Goal: Information Seeking & Learning: Learn about a topic

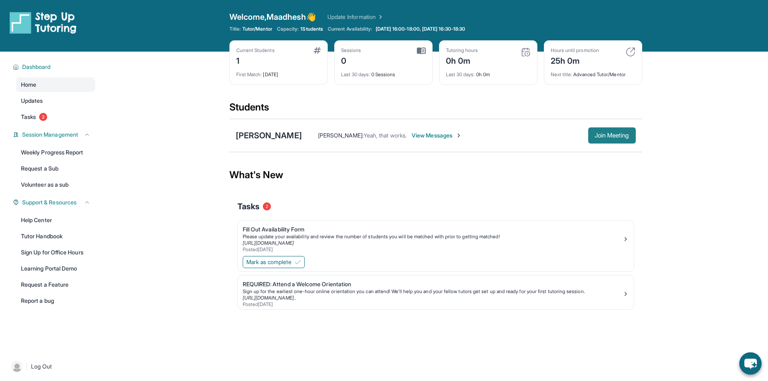
click at [617, 133] on span "Join Meeting" at bounding box center [611, 135] width 35 height 5
click at [608, 137] on span "Join Meeting" at bounding box center [611, 135] width 35 height 5
click at [267, 135] on div "[PERSON_NAME]" at bounding box center [269, 135] width 66 height 11
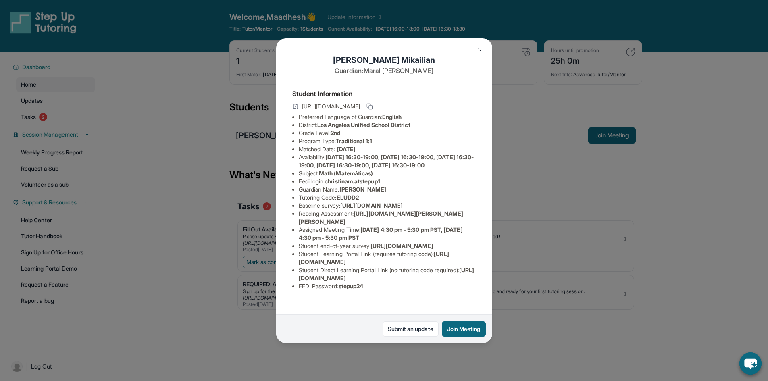
scroll to position [0, 300]
drag, startPoint x: 299, startPoint y: 228, endPoint x: 434, endPoint y: 242, distance: 135.7
click at [434, 242] on div "[PERSON_NAME] Guardian: [PERSON_NAME] Student Information [URL][DOMAIN_NAME] Pr…" at bounding box center [384, 190] width 216 height 305
copy span "[URL][DOMAIN_NAME]"
click at [318, 9] on div "[PERSON_NAME] Guardian: [PERSON_NAME] Student Information [URL][DOMAIN_NAME] Pr…" at bounding box center [384, 190] width 768 height 381
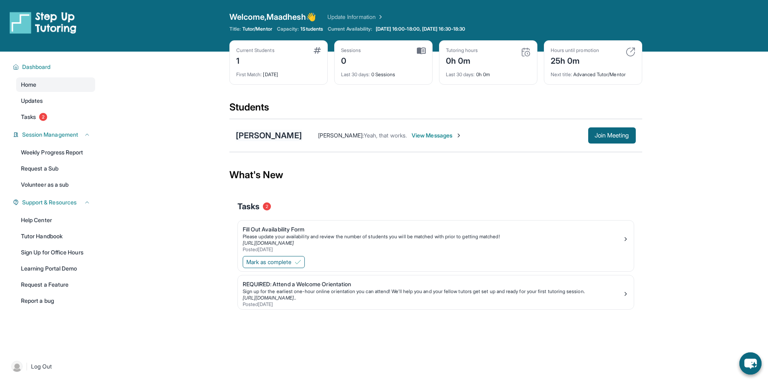
click at [272, 138] on div "[PERSON_NAME]" at bounding box center [269, 135] width 66 height 11
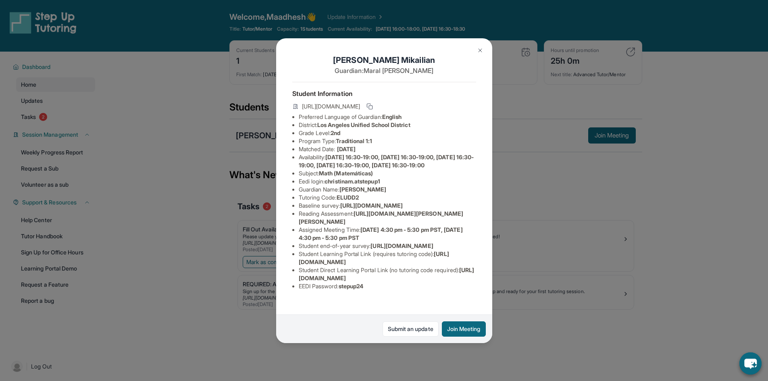
drag, startPoint x: 345, startPoint y: 203, endPoint x: 394, endPoint y: 207, distance: 49.3
click at [394, 193] on li "Guardian Name : Maral Mardigian" at bounding box center [387, 189] width 177 height 8
copy span "[PERSON_NAME]"
click at [585, 177] on div "[PERSON_NAME] Guardian: [PERSON_NAME] Student Information [URL][DOMAIN_NAME] Pr…" at bounding box center [384, 190] width 768 height 381
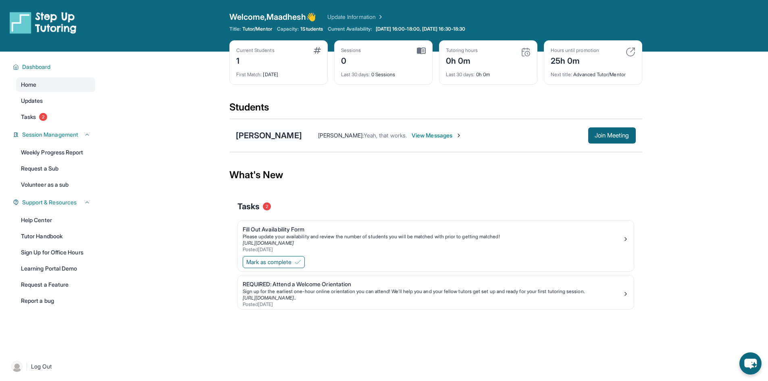
click at [286, 140] on div "[PERSON_NAME]" at bounding box center [269, 135] width 66 height 11
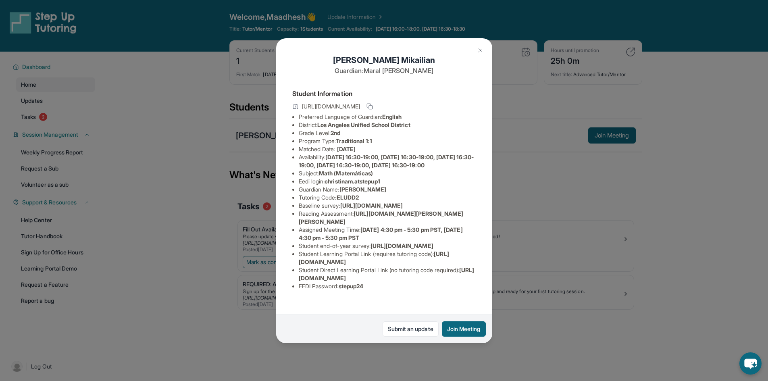
drag, startPoint x: 388, startPoint y: 205, endPoint x: 344, endPoint y: 203, distance: 43.6
click at [344, 193] on span "[PERSON_NAME]" at bounding box center [362, 189] width 47 height 7
copy span "[PERSON_NAME]"
click at [660, 191] on div "[PERSON_NAME] Guardian: [PERSON_NAME] Student Information [URL][DOMAIN_NAME] Pr…" at bounding box center [384, 190] width 768 height 381
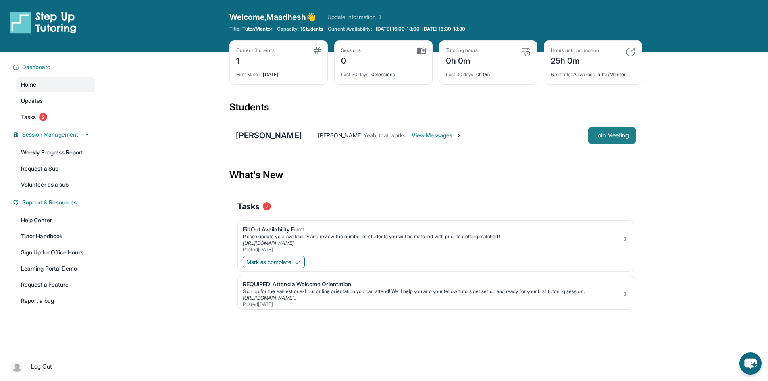
click at [610, 136] on span "Join Meeting" at bounding box center [611, 135] width 35 height 5
click at [443, 134] on span "View Messages" at bounding box center [436, 135] width 50 height 8
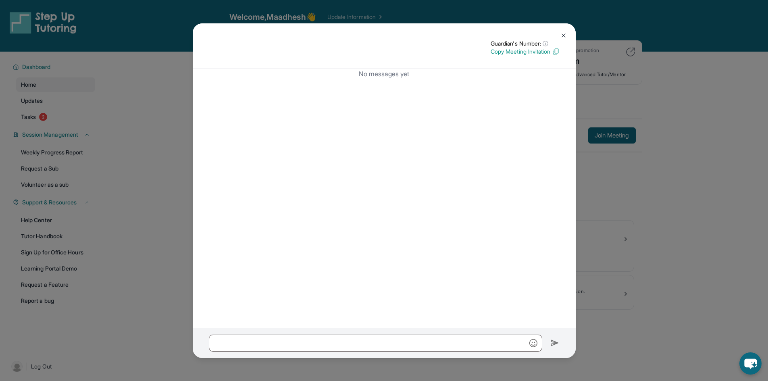
click at [567, 34] on button at bounding box center [563, 35] width 16 height 16
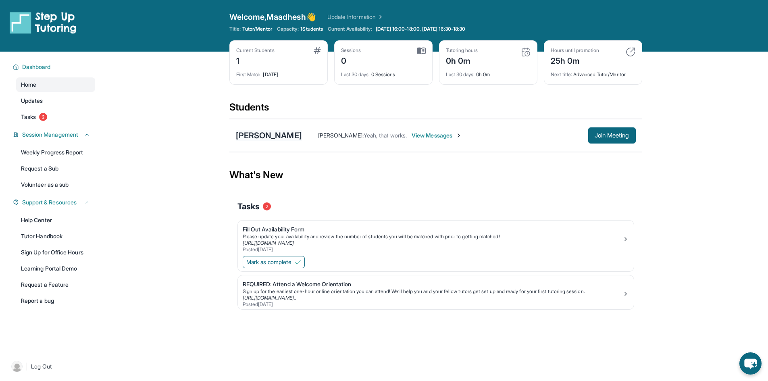
click at [290, 137] on div "[PERSON_NAME]" at bounding box center [269, 135] width 66 height 11
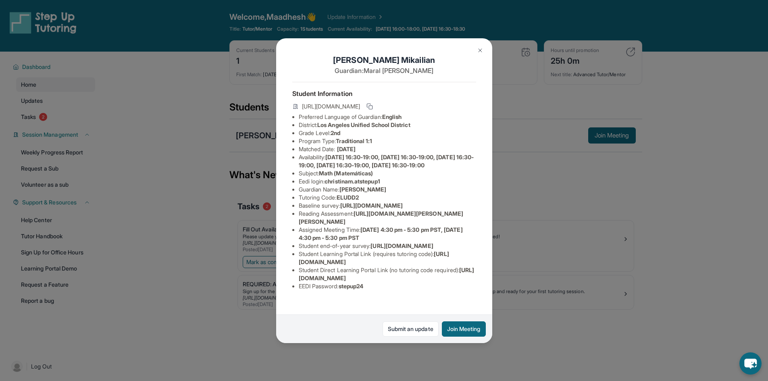
click at [157, 72] on div "[PERSON_NAME] Guardian: [PERSON_NAME] Student Information [URL][DOMAIN_NAME] Pr…" at bounding box center [384, 190] width 768 height 381
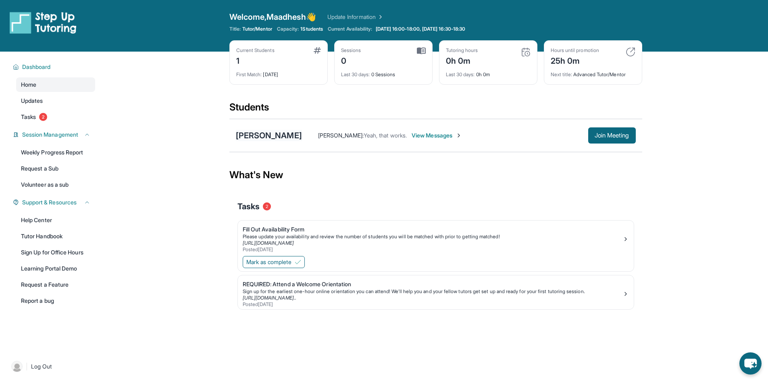
click at [291, 131] on div "[PERSON_NAME]" at bounding box center [269, 135] width 66 height 11
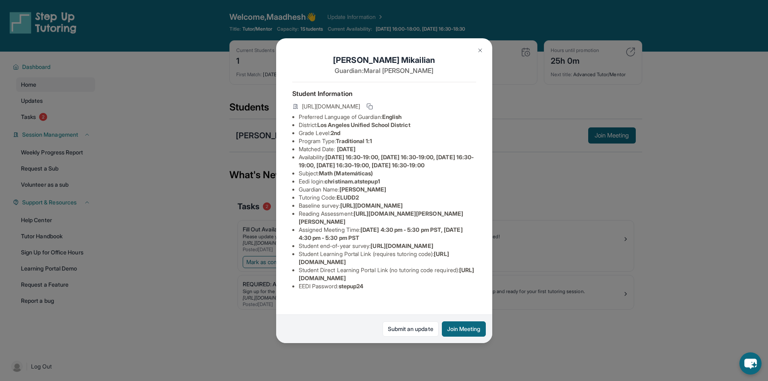
click at [539, 127] on div "[PERSON_NAME] Guardian: [PERSON_NAME] Student Information [URL][DOMAIN_NAME] Pr…" at bounding box center [384, 190] width 768 height 381
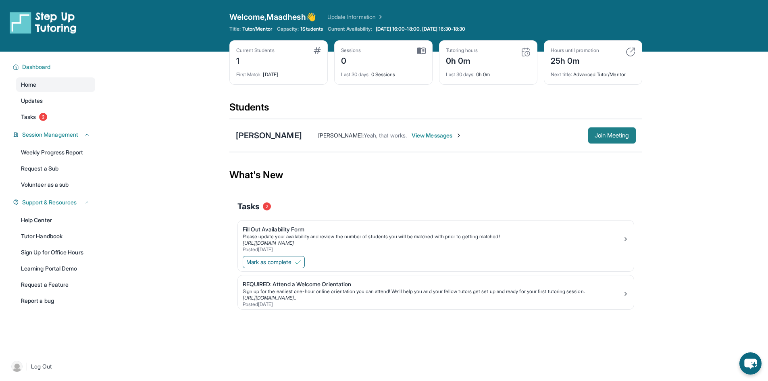
click at [623, 140] on button "Join Meeting" at bounding box center [612, 135] width 48 height 16
drag, startPoint x: 462, startPoint y: 144, endPoint x: 456, endPoint y: 137, distance: 9.2
click at [462, 144] on div "[PERSON_NAME] Maadhesh [PERSON_NAME] : Yeah, that works. View Messages Join Mee…" at bounding box center [435, 135] width 413 height 33
click at [456, 137] on span "View Messages" at bounding box center [436, 135] width 50 height 8
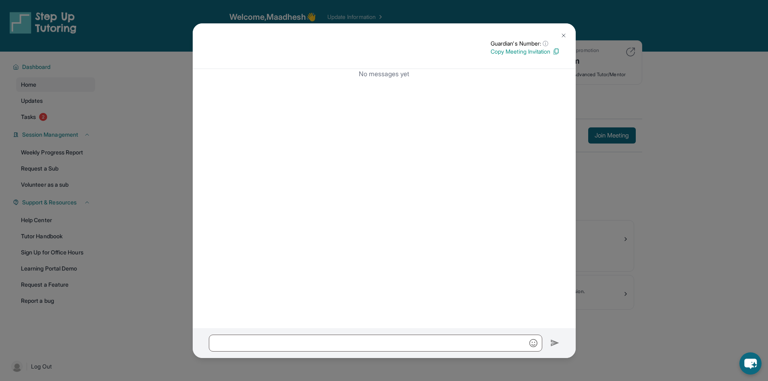
click at [563, 32] on img at bounding box center [563, 35] width 6 height 6
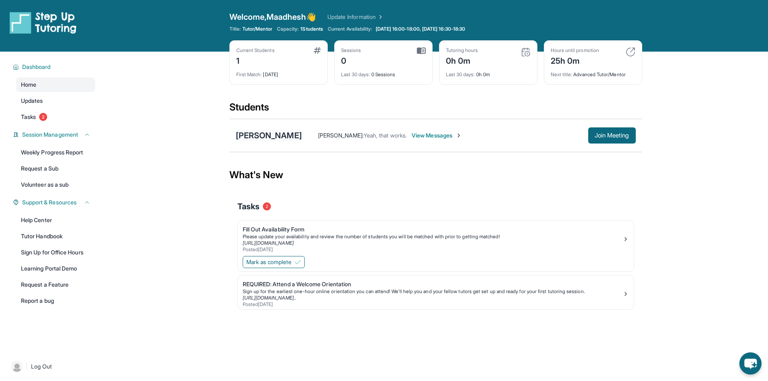
click at [282, 135] on div "[PERSON_NAME]" at bounding box center [269, 135] width 66 height 11
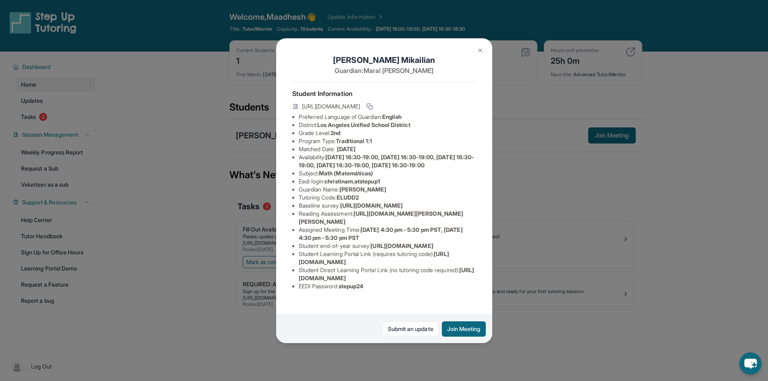
scroll to position [71, 0]
drag, startPoint x: 437, startPoint y: 270, endPoint x: 293, endPoint y: 269, distance: 144.3
click at [293, 269] on ul "Preferred Language of Guardian: English District: [GEOGRAPHIC_DATA] Unified Sch…" at bounding box center [384, 201] width 184 height 177
copy span "[URL][DOMAIN_NAME]"
click at [370, 249] on span "[URL][DOMAIN_NAME]" at bounding box center [401, 245] width 62 height 7
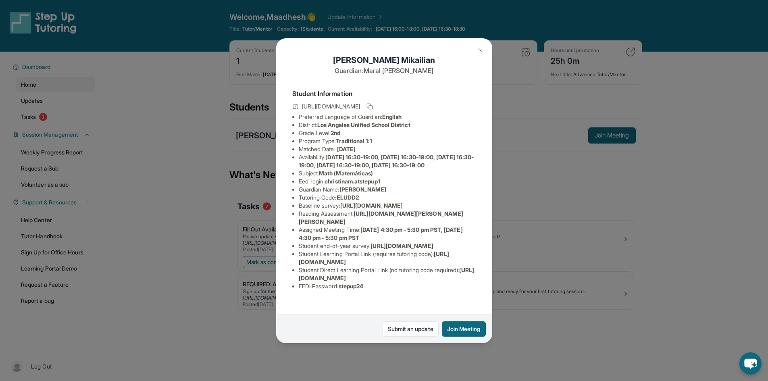
scroll to position [31, 300]
drag, startPoint x: 300, startPoint y: 197, endPoint x: 441, endPoint y: 212, distance: 141.8
click at [441, 212] on div "[PERSON_NAME] Guardian: [PERSON_NAME] Student Information [URL][DOMAIN_NAME] Pr…" at bounding box center [384, 190] width 216 height 305
copy span "[URL][DOMAIN_NAME]"
click at [87, 234] on div "[PERSON_NAME] Guardian: [PERSON_NAME] Student Information [URL][DOMAIN_NAME] Pr…" at bounding box center [384, 190] width 768 height 381
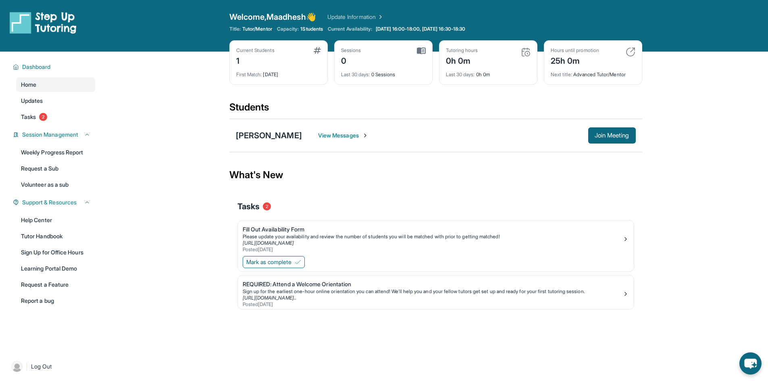
click at [629, 51] on img at bounding box center [630, 52] width 10 height 10
click at [625, 62] on div "Hours until promotion 25h 0m" at bounding box center [592, 56] width 85 height 19
click at [526, 52] on img at bounding box center [526, 52] width 10 height 10
drag, startPoint x: 520, startPoint y: 58, endPoint x: 410, endPoint y: 69, distance: 110.5
click at [410, 69] on div "Current Students 1 First Match : 7 days ago Sessions 0 Last 30 days : 0 Session…" at bounding box center [435, 70] width 413 height 60
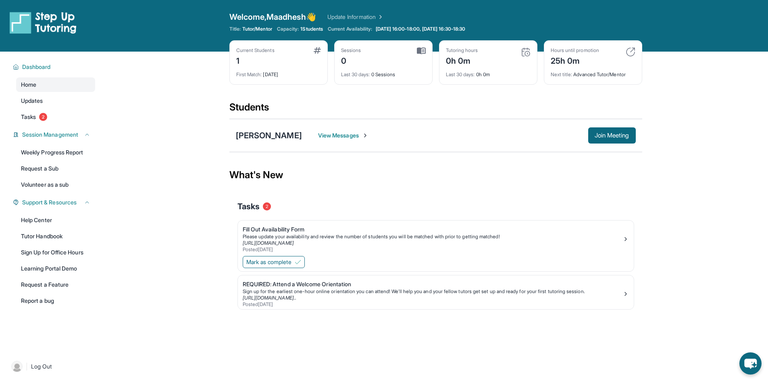
click at [336, 91] on div "Current Students 1 First Match : 7 days ago Sessions 0 Last 30 days : 0 Session…" at bounding box center [435, 70] width 413 height 60
click at [38, 220] on link "Help Center" at bounding box center [55, 220] width 79 height 15
click at [349, 14] on link "Update Information" at bounding box center [355, 17] width 56 height 8
click at [82, 201] on button "Support & Resources" at bounding box center [54, 202] width 71 height 8
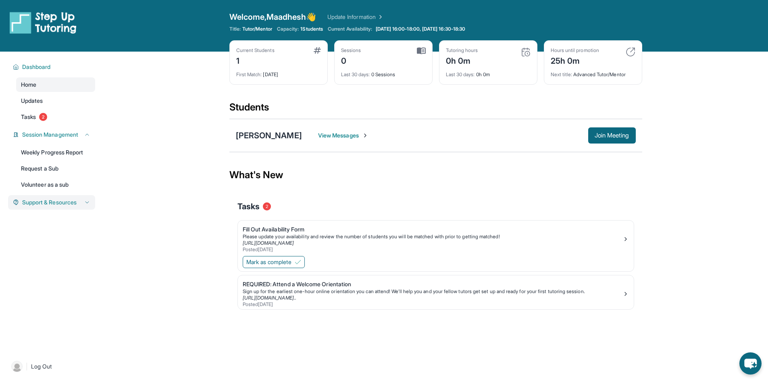
click at [83, 201] on button "Support & Resources" at bounding box center [54, 202] width 71 height 8
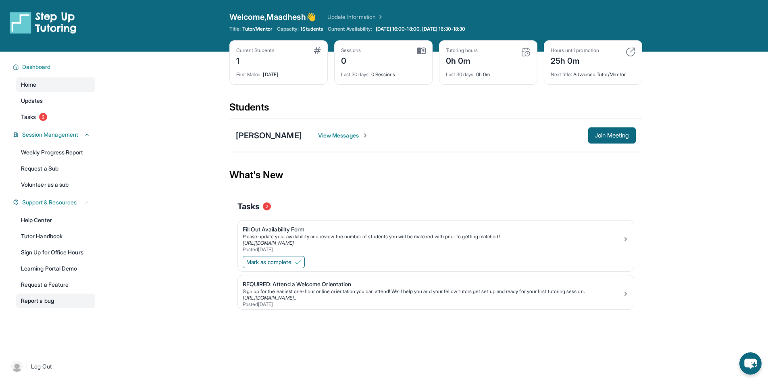
click at [49, 301] on link "Report a bug" at bounding box center [55, 300] width 79 height 15
drag, startPoint x: 602, startPoint y: 59, endPoint x: 517, endPoint y: 64, distance: 84.7
click at [518, 63] on div "Current Students 1 First Match : 7 days ago Sessions 1 Last 30 days : 1 Session…" at bounding box center [435, 70] width 413 height 60
click at [556, 60] on div "24h 34m" at bounding box center [574, 60] width 48 height 13
